Goal: Obtain resource: Obtain resource

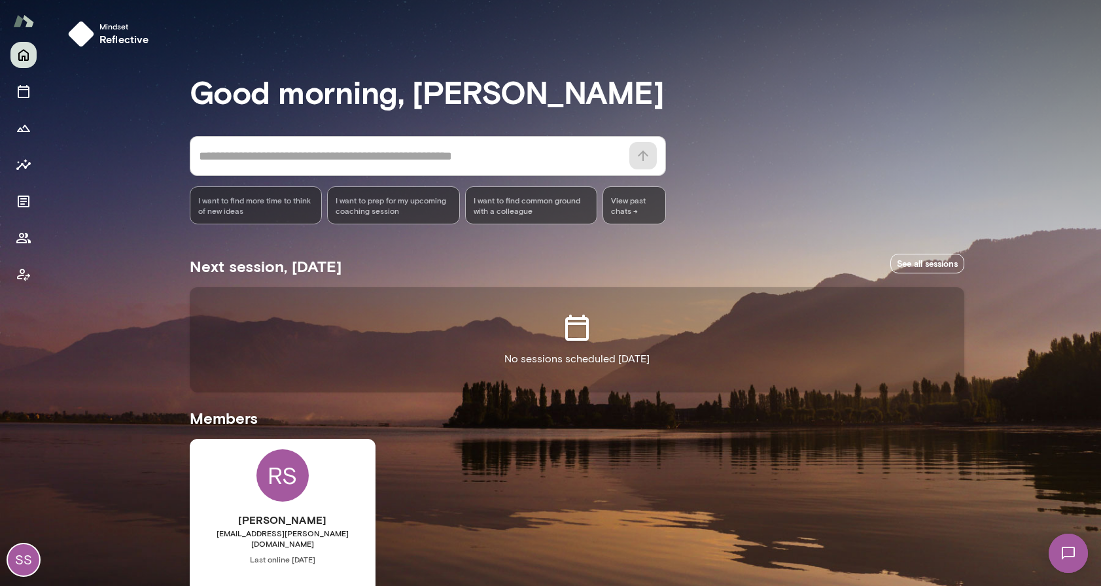
scroll to position [92, 0]
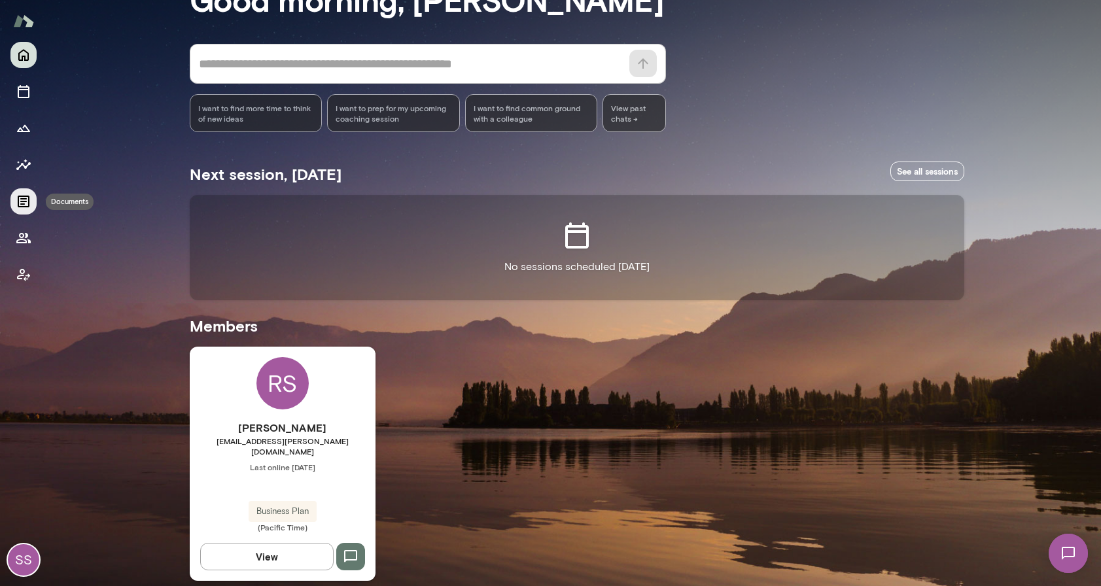
click at [27, 211] on button "Documents" at bounding box center [23, 201] width 26 height 26
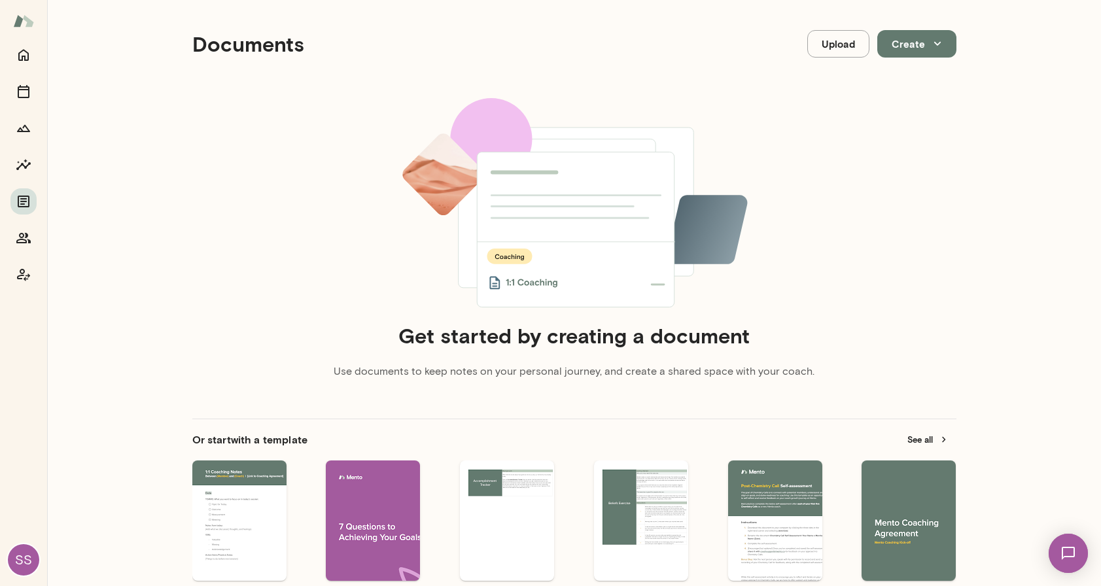
scroll to position [129, 0]
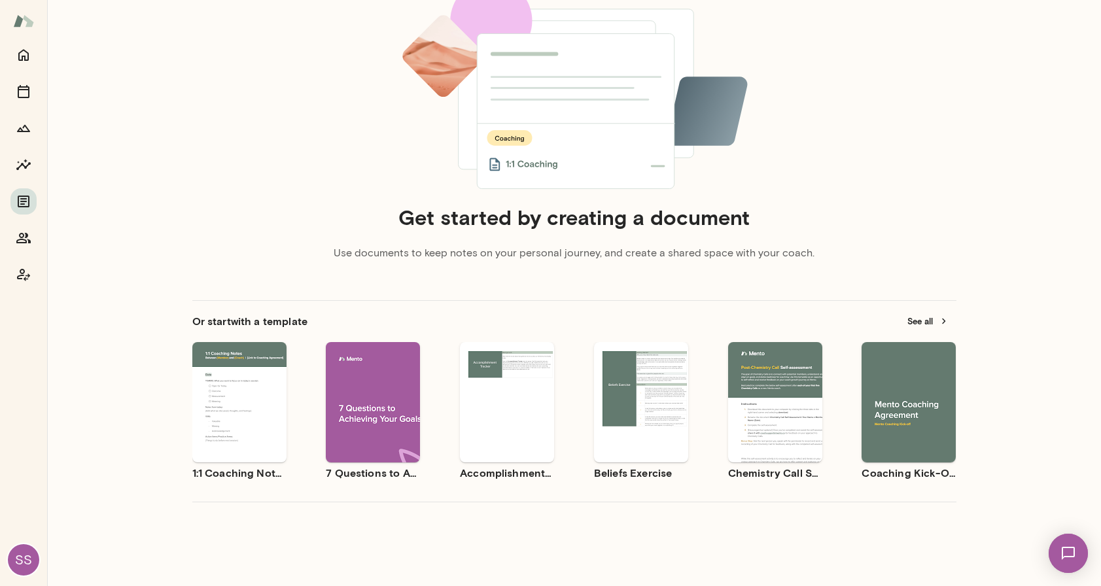
click at [899, 372] on div "Use template Preview" at bounding box center [908, 402] width 94 height 120
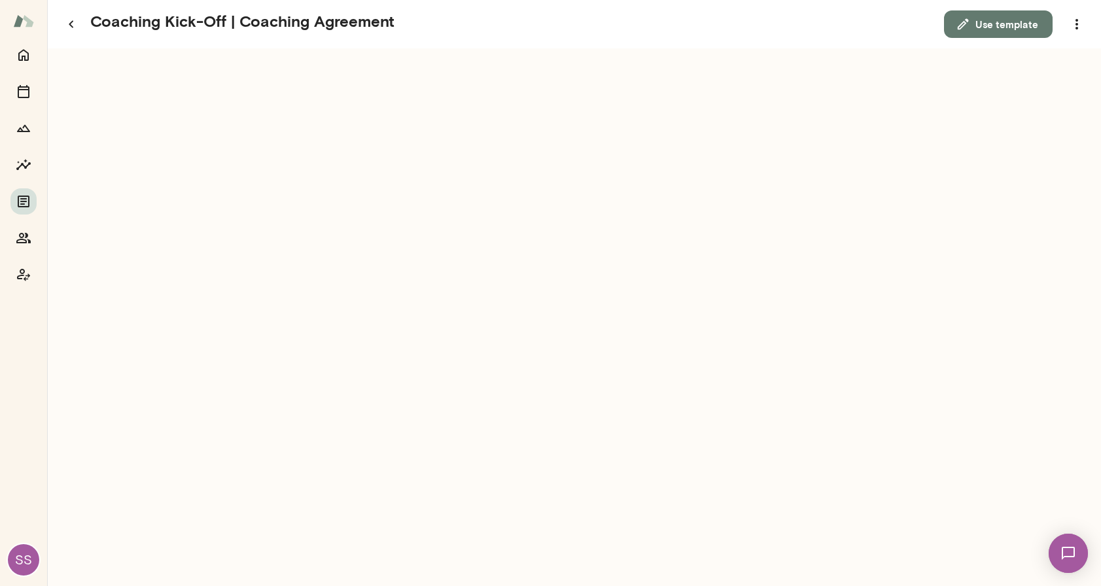
click at [982, 30] on button "Use template" at bounding box center [998, 23] width 109 height 27
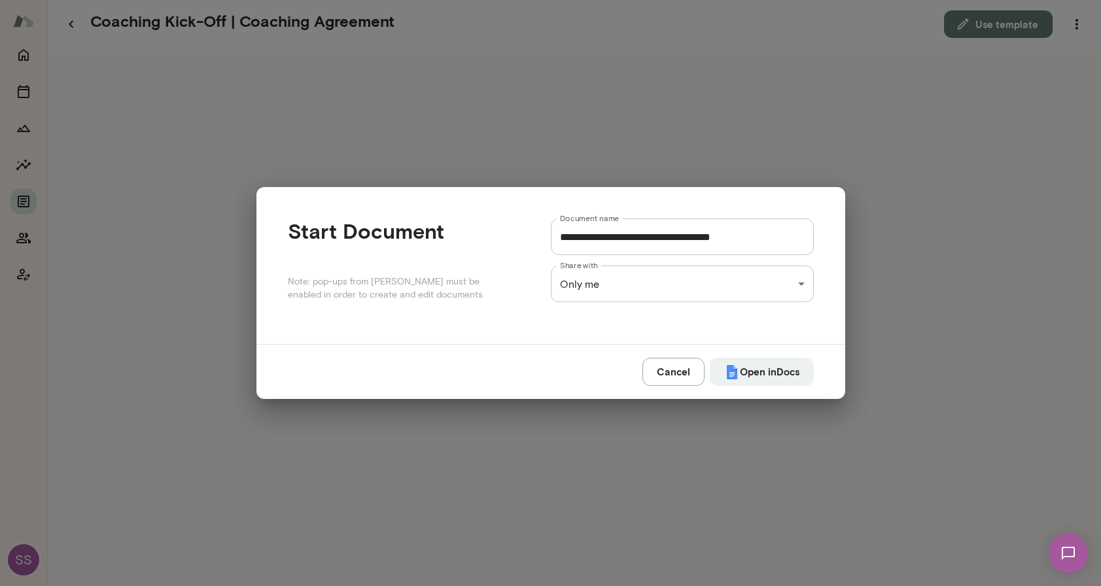
click at [697, 0] on div "**********" at bounding box center [550, 0] width 1101 height 0
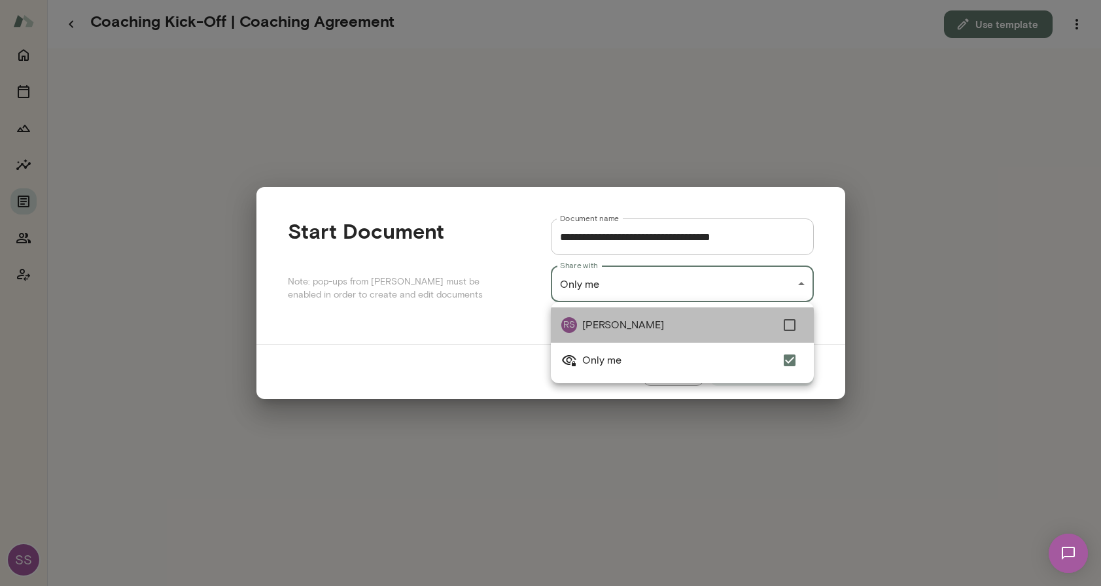
click at [683, 315] on li "RS [PERSON_NAME]" at bounding box center [682, 324] width 263 height 35
type input "**********"
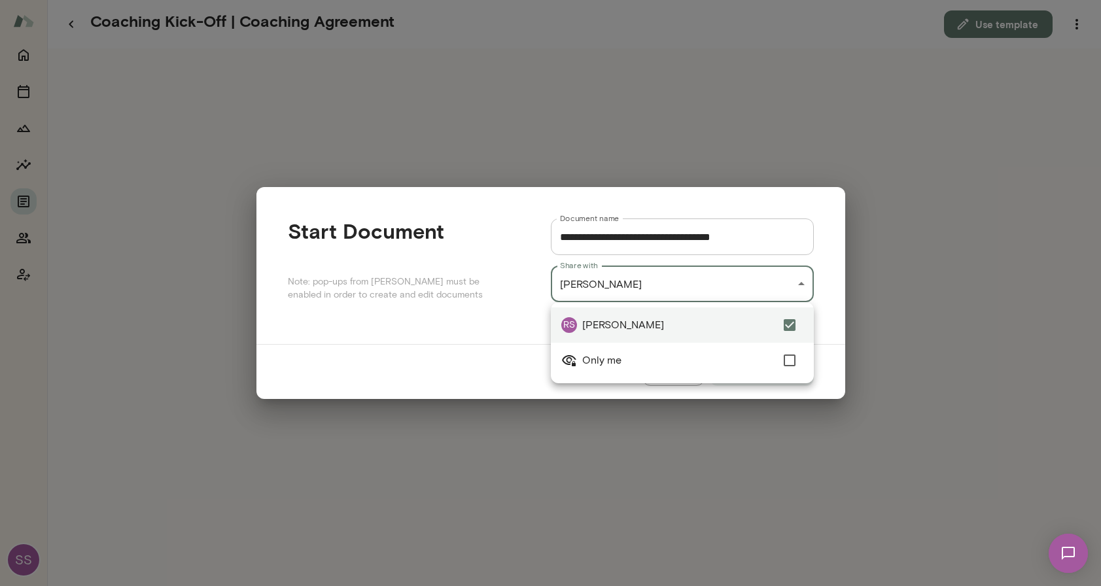
click at [496, 363] on div at bounding box center [550, 293] width 1101 height 586
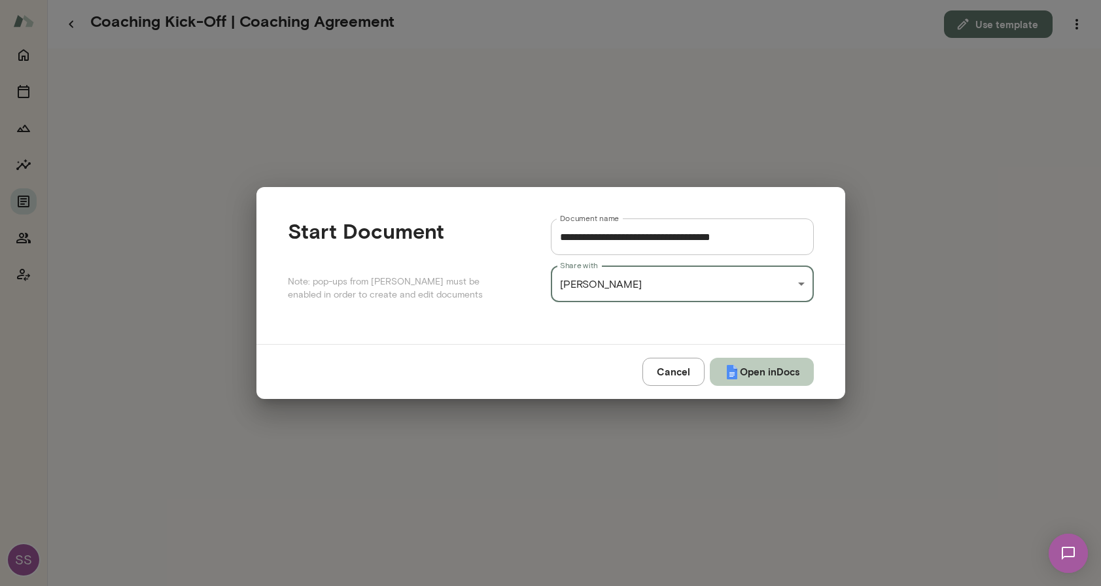
click at [761, 372] on button "Open in Docs" at bounding box center [762, 371] width 104 height 27
click at [740, 365] on div "Cancel Open in Docs" at bounding box center [550, 371] width 589 height 54
